Goal: Information Seeking & Learning: Learn about a topic

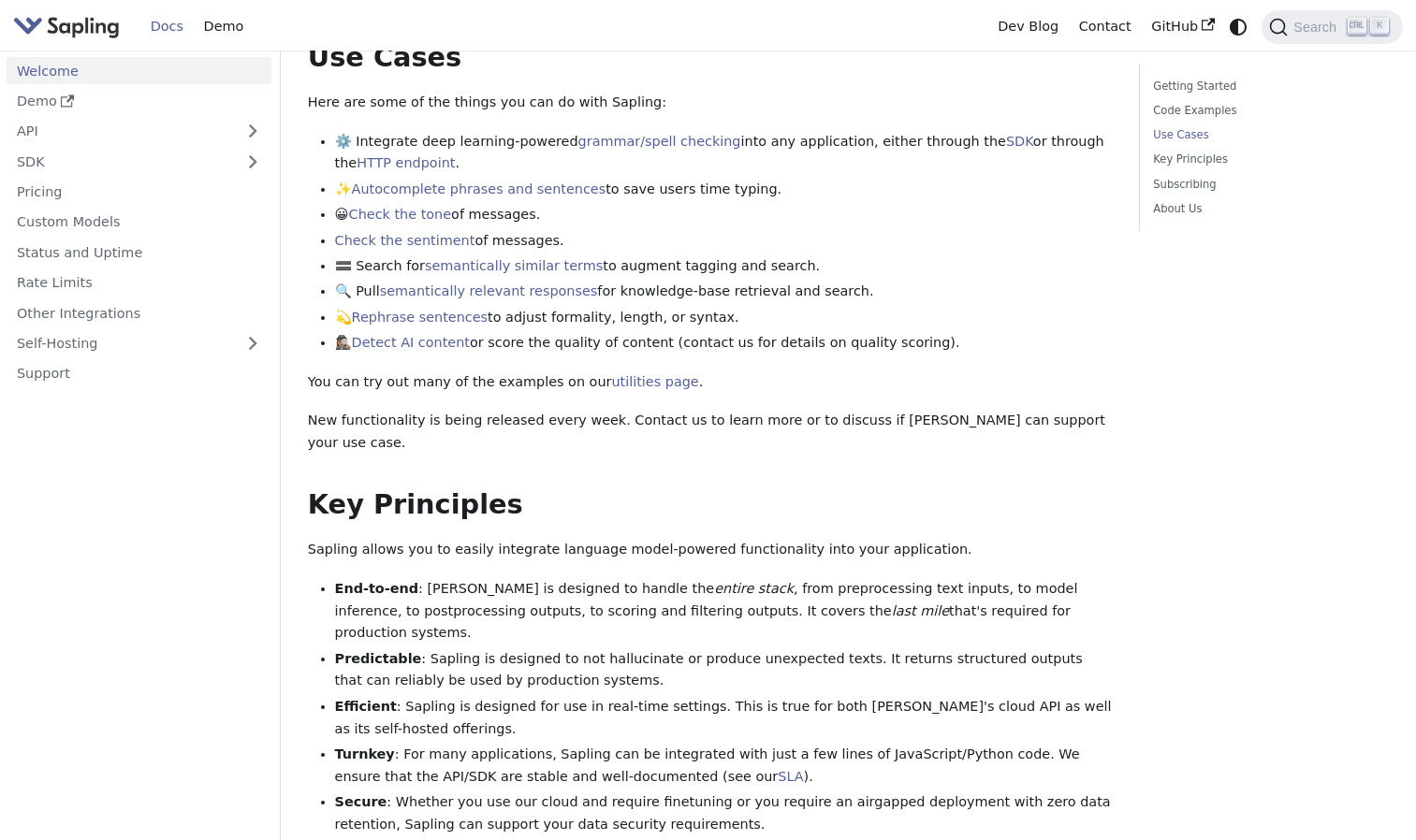
scroll to position [748, 0]
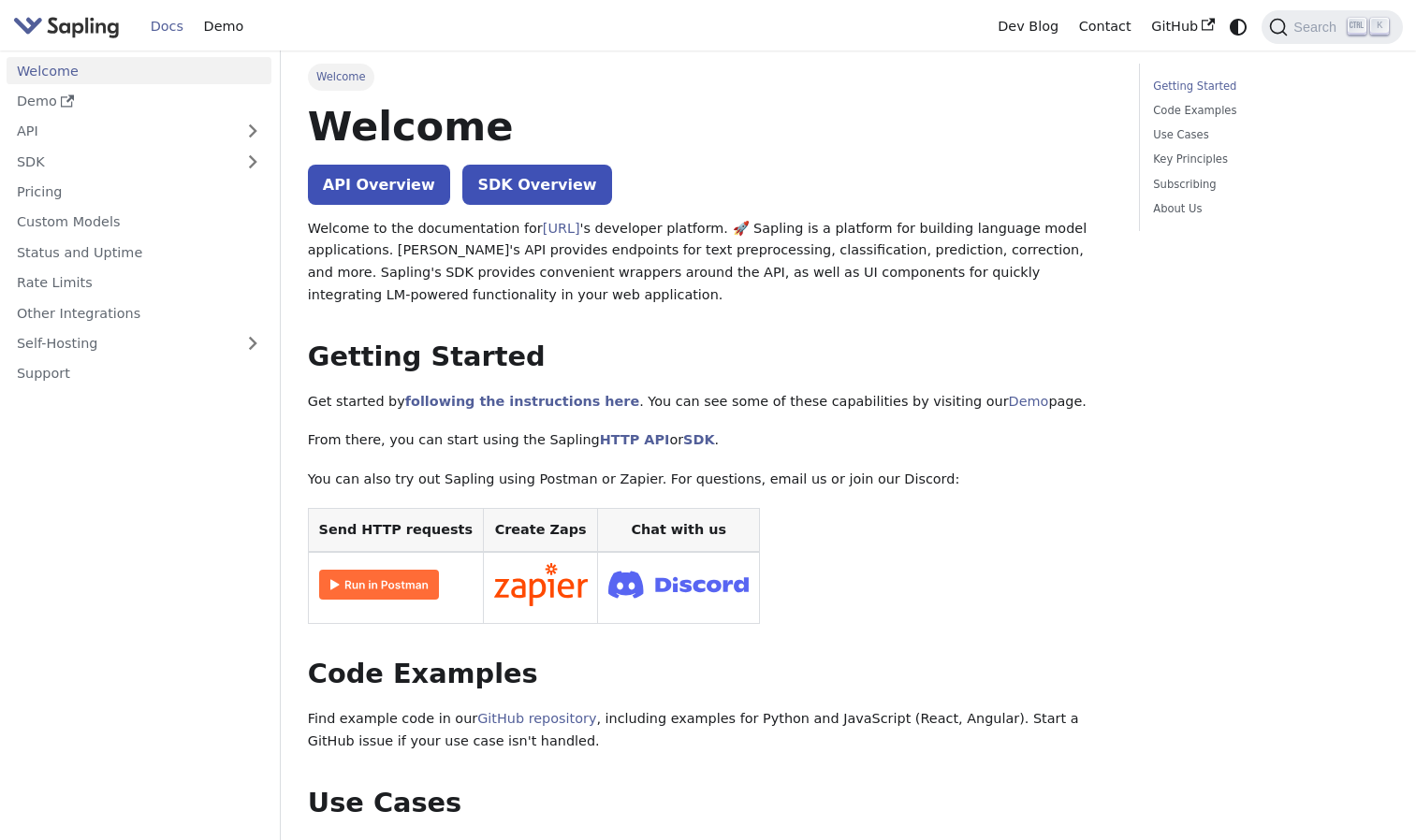
click at [401, 587] on img at bounding box center [379, 584] width 120 height 30
click at [376, 180] on link "API Overview" at bounding box center [378, 184] width 142 height 41
click at [222, 25] on link "Demo" at bounding box center [223, 26] width 60 height 29
